Goal: Information Seeking & Learning: Find specific fact

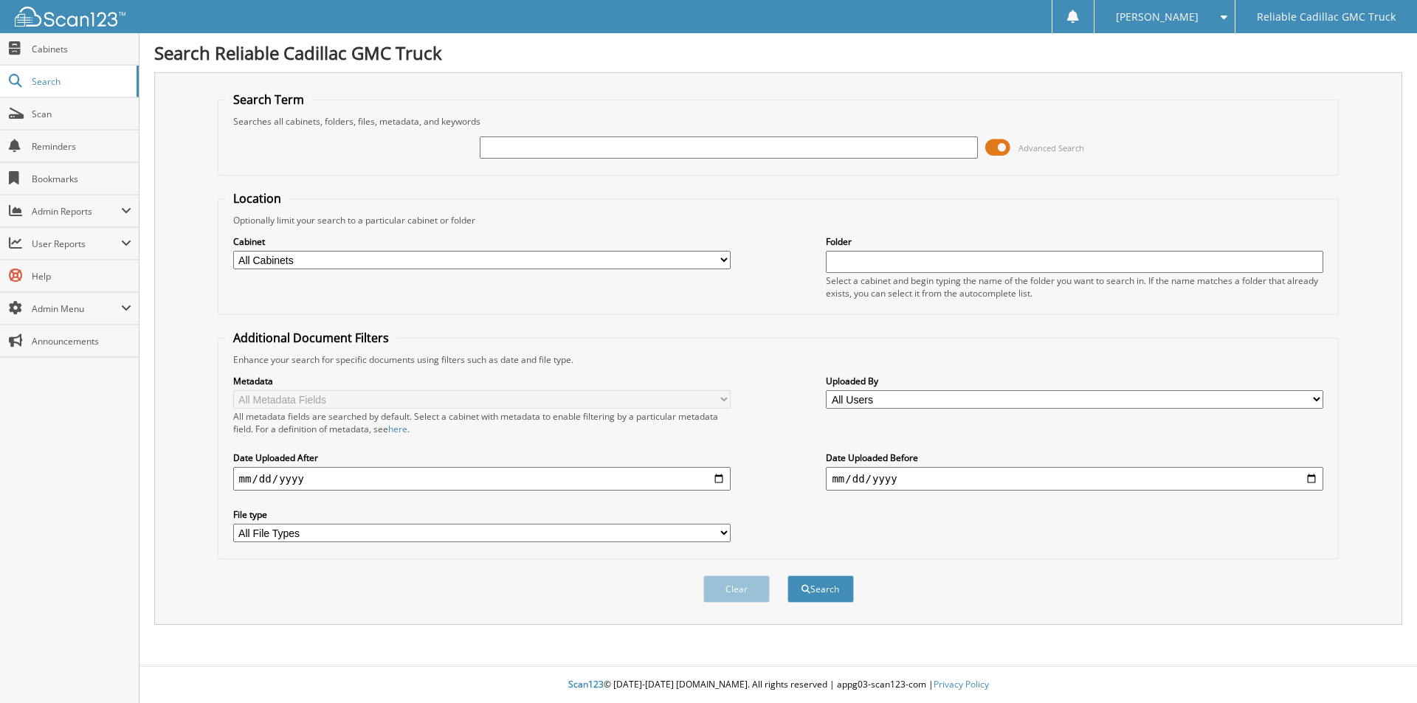
click at [491, 148] on input "text" at bounding box center [728, 147] width 497 height 22
type input "WATERWORKS"
click at [827, 593] on button "Search" at bounding box center [820, 588] width 66 height 27
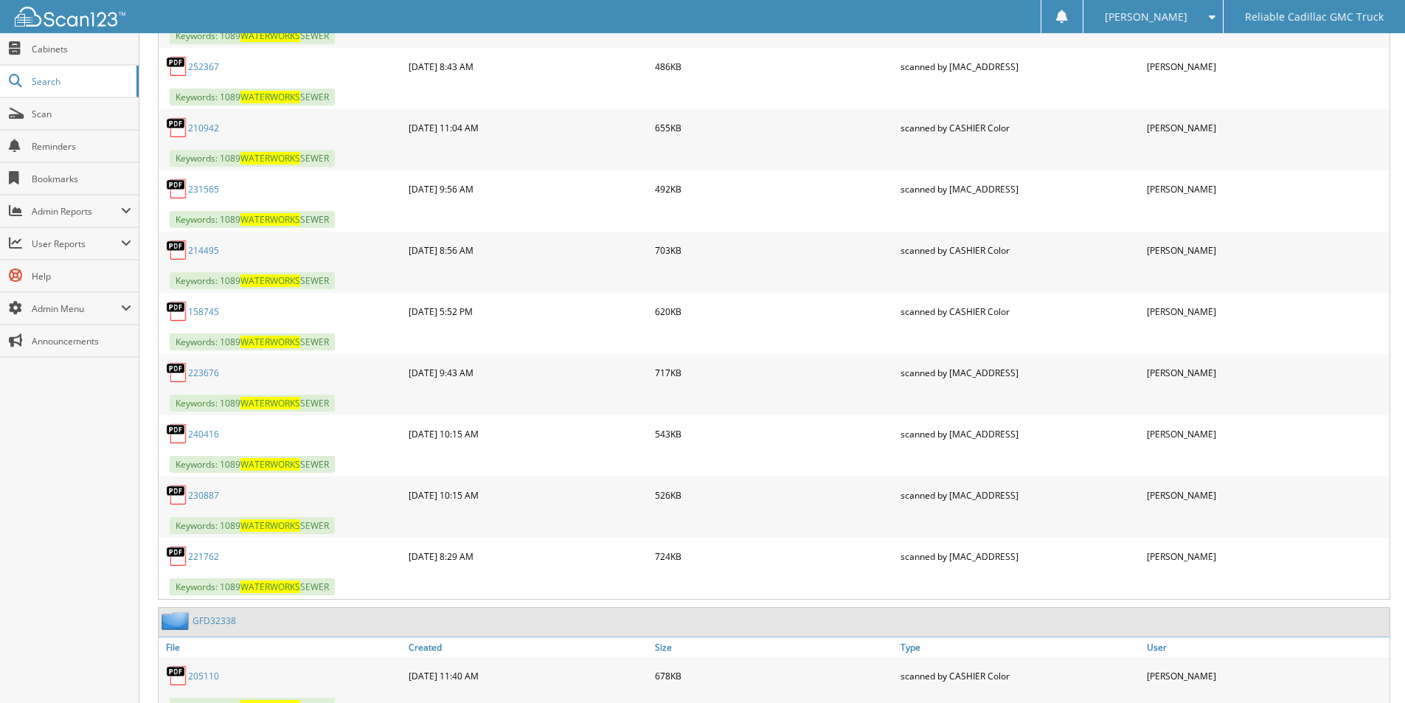
scroll to position [6935, 0]
